Goal: Transaction & Acquisition: Purchase product/service

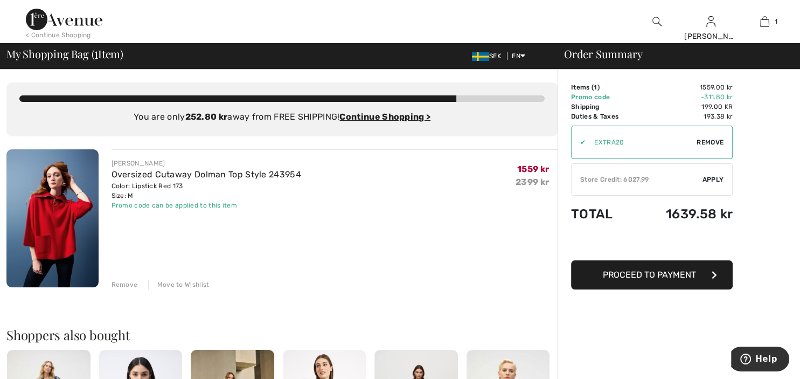
click at [599, 176] on div "Store Credit: 6027.99" at bounding box center [637, 180] width 131 height 10
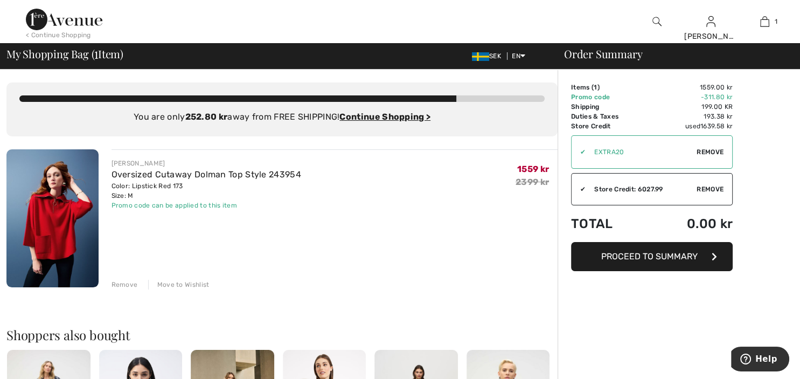
click at [648, 258] on span "Proceed to Summary" at bounding box center [649, 256] width 96 height 10
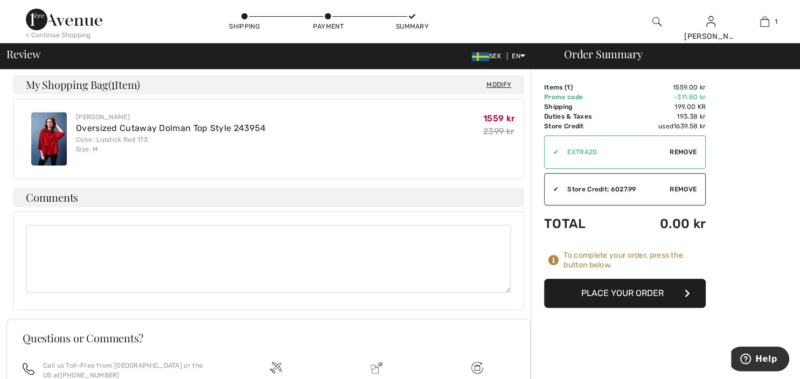
scroll to position [398, 0]
click at [620, 293] on button "Place Your Order" at bounding box center [625, 293] width 162 height 29
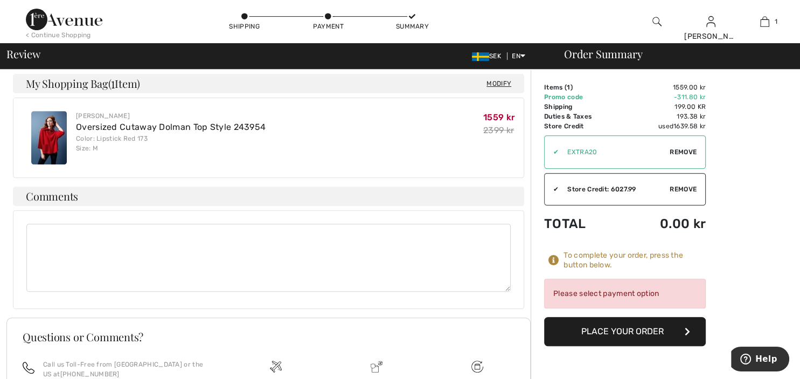
click at [637, 293] on div "Please select payment option" at bounding box center [625, 294] width 162 height 30
click at [645, 329] on button "Place Your Order" at bounding box center [625, 331] width 162 height 29
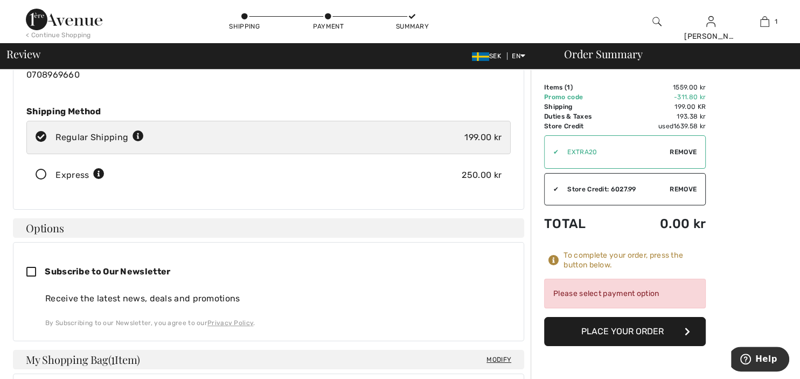
scroll to position [0, 0]
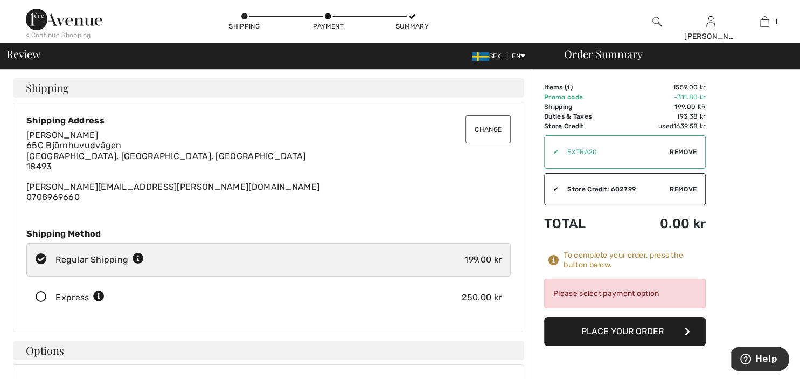
click at [41, 258] on icon at bounding box center [41, 259] width 29 height 11
radio input "true"
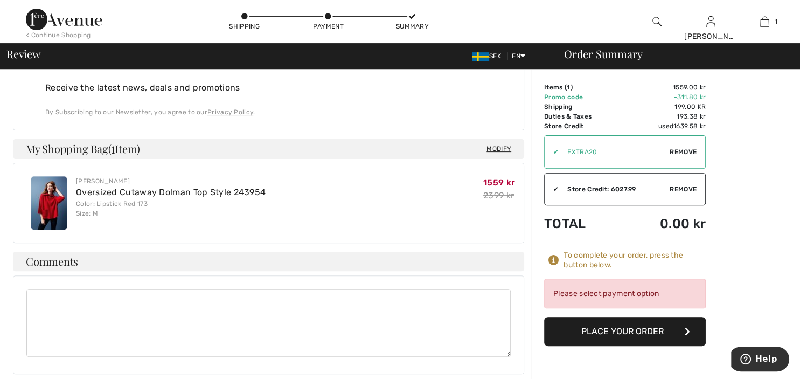
scroll to position [511, 0]
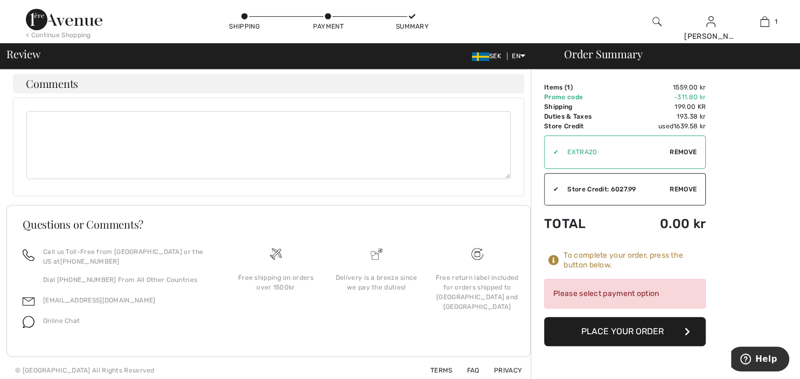
click at [585, 329] on button "Place Your Order" at bounding box center [625, 331] width 162 height 29
click at [581, 291] on div "Please select payment option" at bounding box center [625, 294] width 162 height 30
click at [553, 258] on icon at bounding box center [553, 260] width 11 height 11
click at [589, 294] on div "Please select payment option" at bounding box center [625, 294] width 162 height 30
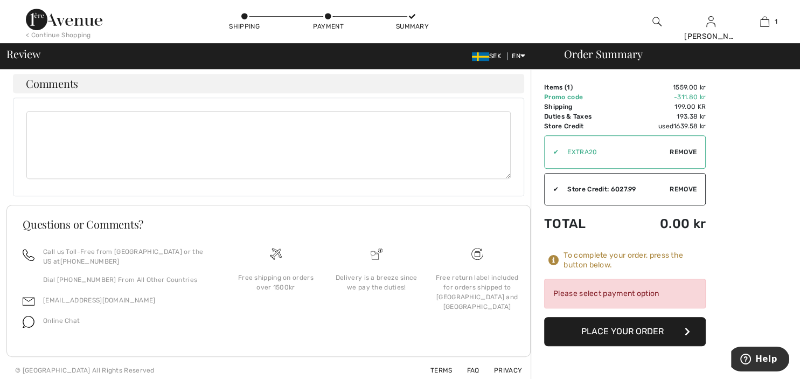
click at [669, 296] on div "Please select payment option" at bounding box center [625, 294] width 162 height 30
click at [637, 292] on div "Please select payment option" at bounding box center [625, 294] width 162 height 30
click at [663, 326] on button "Place Your Order" at bounding box center [625, 331] width 162 height 29
click at [664, 329] on button "Place Your Order" at bounding box center [625, 331] width 162 height 29
click at [624, 292] on div "Please select payment option" at bounding box center [625, 294] width 162 height 30
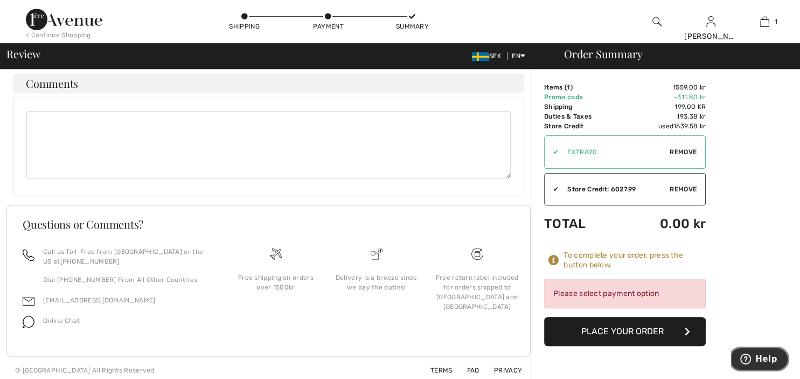
click at [748, 358] on icon "Help" at bounding box center [746, 358] width 4 height 4
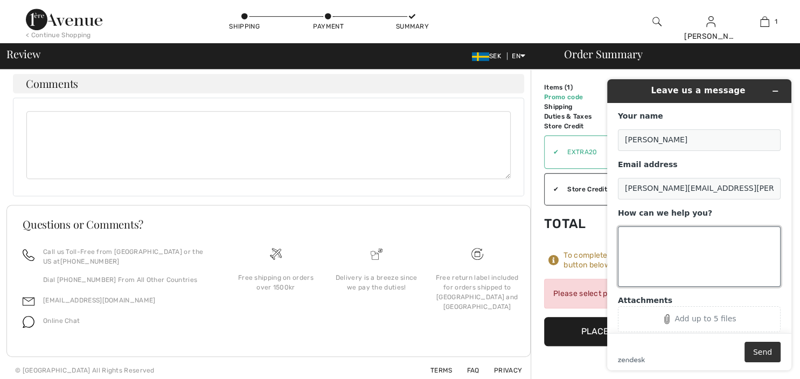
click at [632, 238] on textarea "How can we help you?" at bounding box center [699, 256] width 163 height 60
click at [716, 238] on textarea "Hello! I wish to purchase an item using store credit" at bounding box center [699, 256] width 163 height 60
click at [677, 246] on textarea "Hello! I wish to purchase a sale item using store credit" at bounding box center [699, 256] width 163 height 60
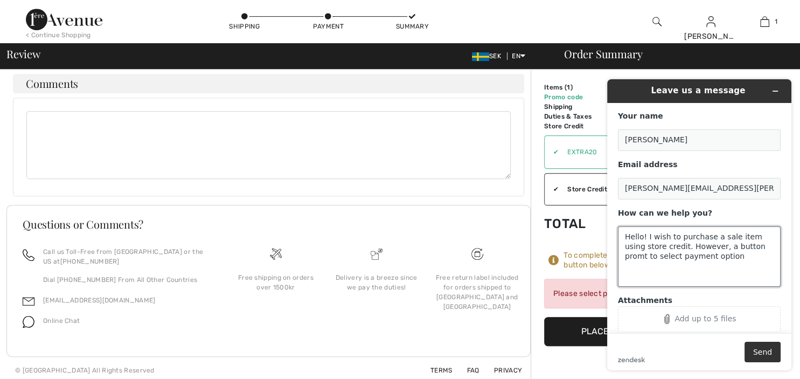
click at [747, 248] on textarea "Hello! I wish to purchase a sale item using store credit. However, a button pro…" at bounding box center [699, 256] width 163 height 60
click at [714, 259] on textarea "Hello! I wish to purchase a sale item using store credit. However, a button pro…" at bounding box center [699, 256] width 163 height 60
click at [691, 263] on textarea "Hello! I wish to purchase a sale item using store credit. However, a button pro…" at bounding box center [699, 256] width 163 height 60
click at [760, 270] on textarea "Hello! I wish to purchase a sale item using store credit. However, a button pro…" at bounding box center [699, 256] width 163 height 60
drag, startPoint x: 764, startPoint y: 353, endPoint x: 732, endPoint y: 277, distance: 82.6
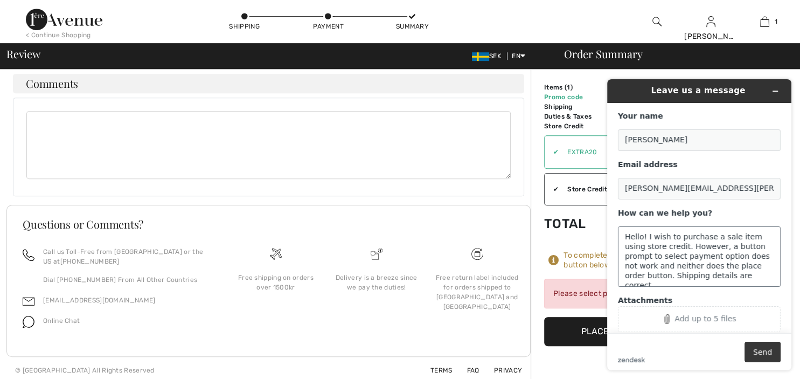
click at [732, 277] on form "Your name [PERSON_NAME] Email address [PERSON_NAME][EMAIL_ADDRESS][PERSON_NAME]…" at bounding box center [699, 236] width 184 height 267
click at [732, 277] on textarea "Hello! I wish to purchase a sale item using store credit. However, a button pro…" at bounding box center [699, 256] width 163 height 60
type textarea "Hello! I wish to purchase a sale item using store credit. However, a button pro…"
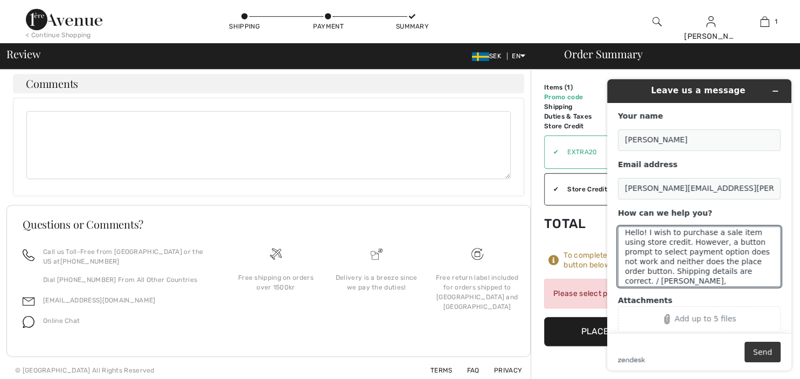
click at [764, 350] on button "Send" at bounding box center [763, 352] width 36 height 20
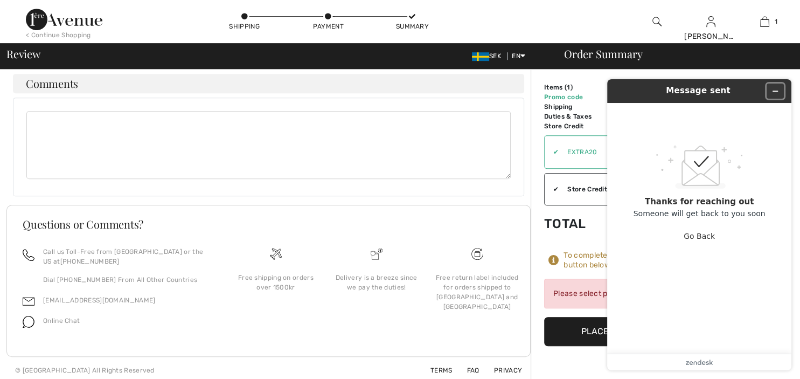
click at [774, 87] on icon "Minimize widget" at bounding box center [775, 91] width 8 height 8
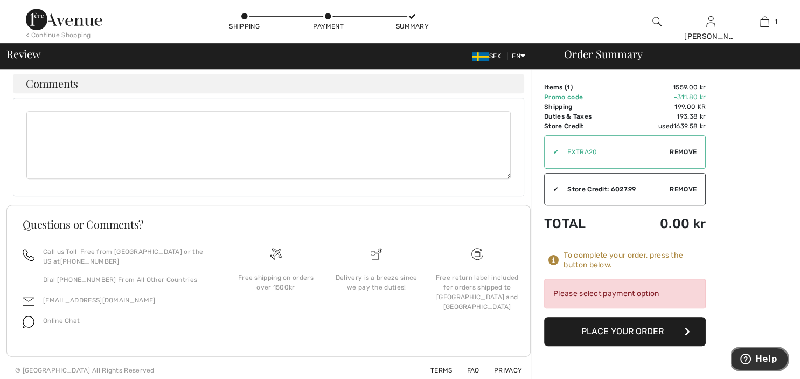
click at [613, 296] on div "Please select payment option" at bounding box center [625, 294] width 162 height 30
drag, startPoint x: 613, startPoint y: 296, endPoint x: 620, endPoint y: 300, distance: 7.5
click at [613, 296] on div "Please select payment option" at bounding box center [625, 294] width 162 height 30
click at [648, 292] on div "Please select payment option" at bounding box center [625, 294] width 162 height 30
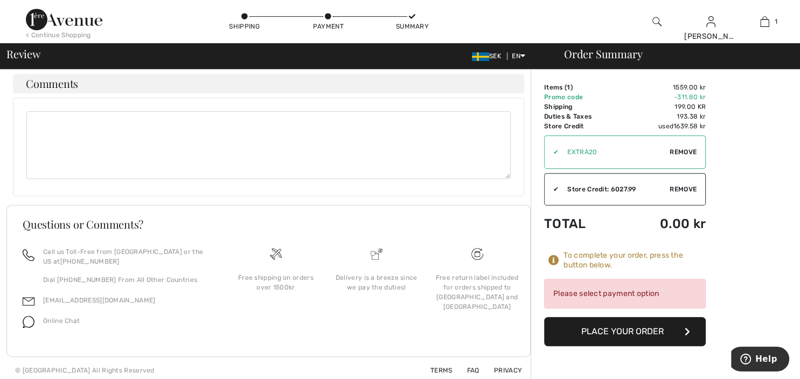
click at [682, 331] on button "Place Your Order" at bounding box center [625, 331] width 162 height 29
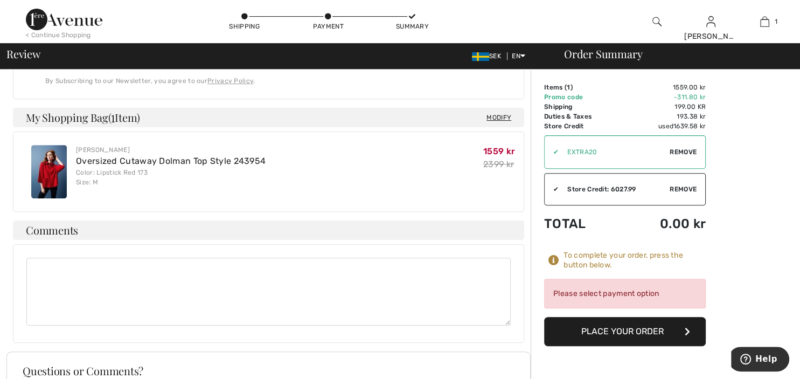
scroll to position [373, 0]
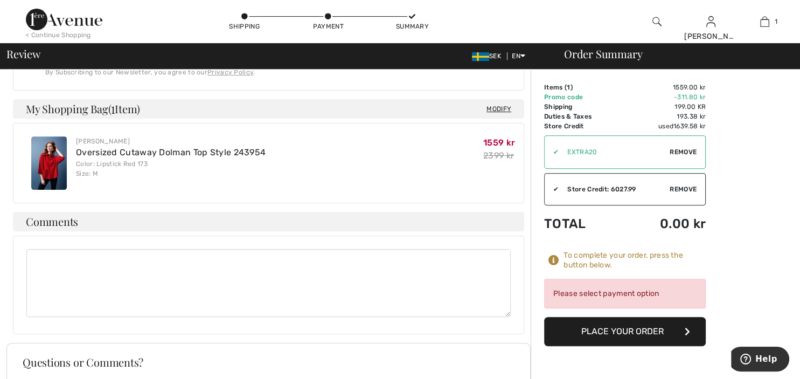
click at [126, 256] on textarea at bounding box center [268, 283] width 484 height 68
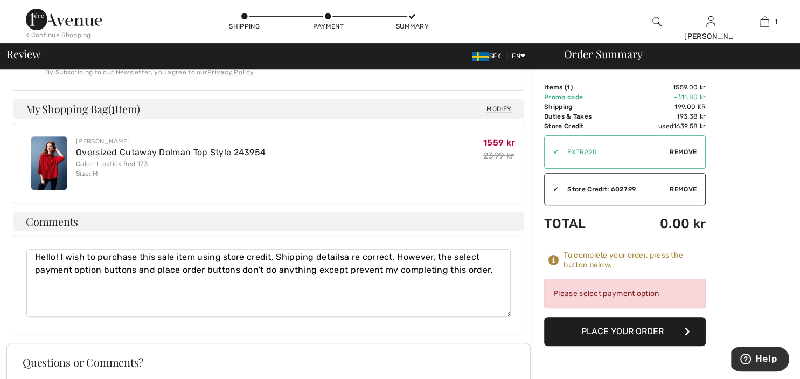
click at [342, 256] on textarea "Hello! I wish to purchase this sale item using store credit. Shipping detailsa …" at bounding box center [268, 283] width 484 height 68
click at [622, 295] on div "Please select payment option" at bounding box center [625, 294] width 162 height 30
click at [393, 255] on textarea "Hello! I wish to purchase this sale item using store credit. Shipping details a…" at bounding box center [268, 283] width 484 height 68
click at [247, 270] on textarea "Hello! I wish to purchase this sale item using store credit. Shipping details a…" at bounding box center [268, 283] width 484 height 68
click at [342, 269] on textarea "Hello! I wish to purchase this sale item using store credit. Shipping details a…" at bounding box center [268, 283] width 484 height 68
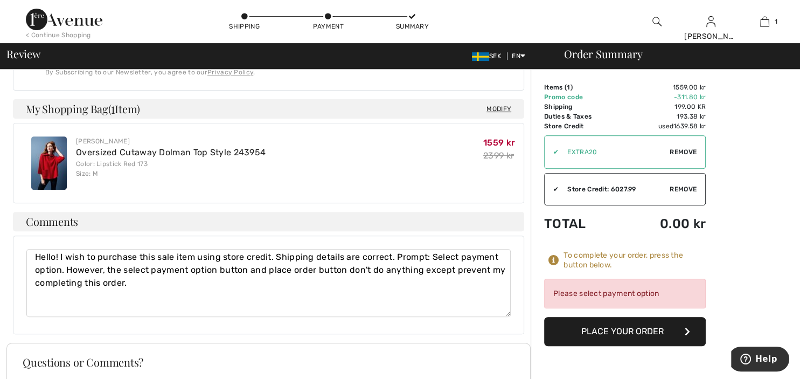
click at [171, 281] on textarea "Hello! I wish to purchase this sale item using store credit. Shipping details a…" at bounding box center [268, 283] width 484 height 68
click at [201, 281] on textarea "Hello! I wish to purchase this sale item using store credit. Shipping details a…" at bounding box center [268, 283] width 484 height 68
click at [234, 284] on textarea "Hello! I wish to purchase this sale item using store credit. Shipping details a…" at bounding box center [268, 283] width 484 height 68
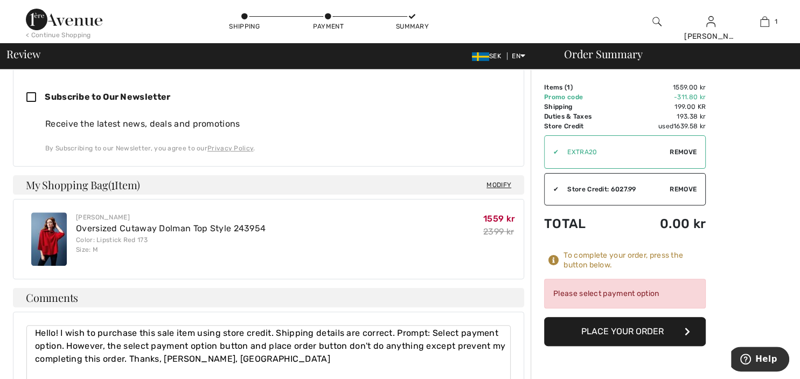
scroll to position [283, 0]
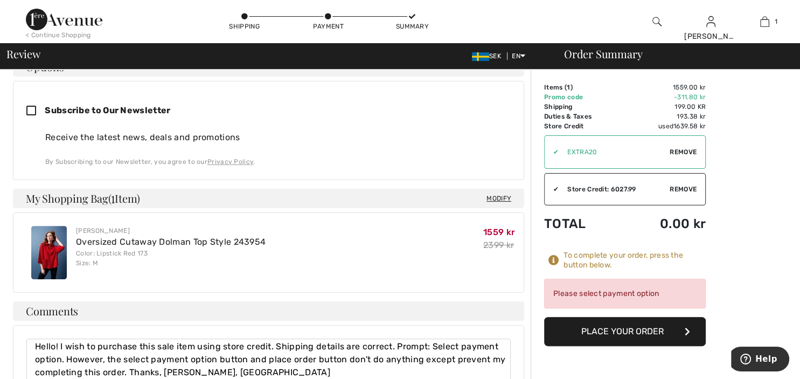
click at [583, 292] on div "Please select payment option" at bounding box center [625, 294] width 162 height 30
click at [552, 260] on icon at bounding box center [553, 260] width 11 height 11
click at [608, 329] on button "Place Your Order" at bounding box center [625, 331] width 162 height 29
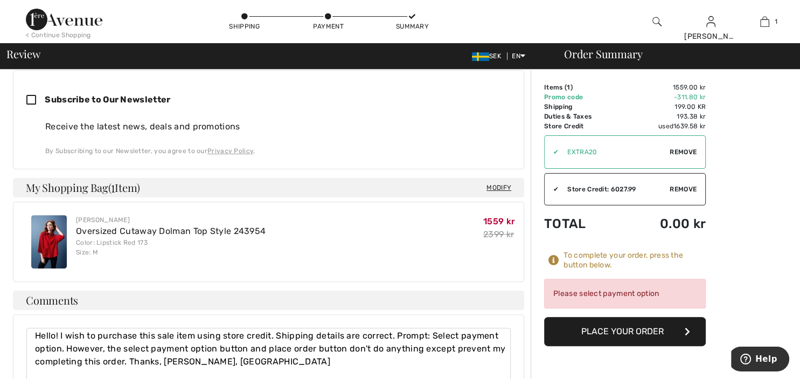
scroll to position [341, 0]
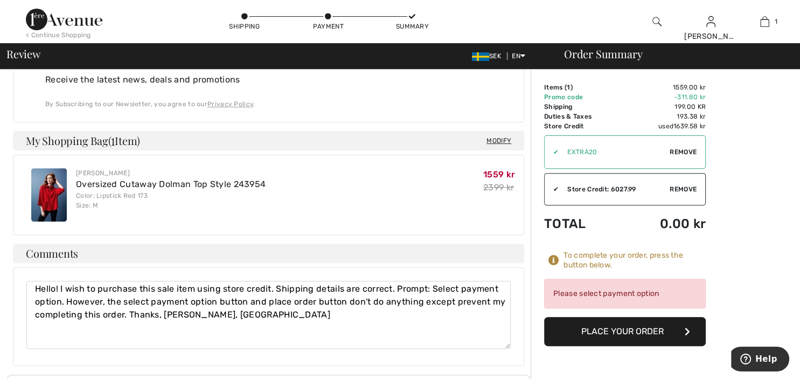
click at [552, 259] on icon at bounding box center [553, 260] width 11 height 11
click at [612, 296] on div "Please select payment option" at bounding box center [625, 294] width 162 height 30
click at [650, 331] on button "Place Your Order" at bounding box center [625, 331] width 162 height 29
click at [129, 313] on textarea "Hello! I wish to purchase this sale item using store credit. Shipping details a…" at bounding box center [268, 315] width 484 height 68
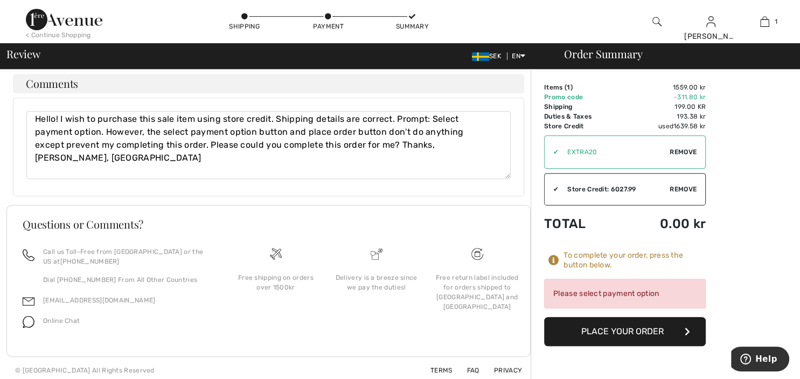
scroll to position [226, 0]
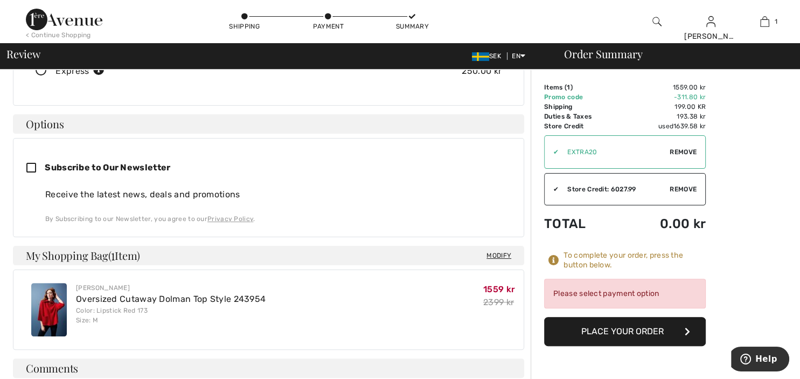
type textarea "Hello! I wish to purchase this sale item using store credit. Shipping details a…"
click at [628, 331] on button "Place Your Order" at bounding box center [625, 331] width 162 height 29
